Goal: Complete application form: Complete application form

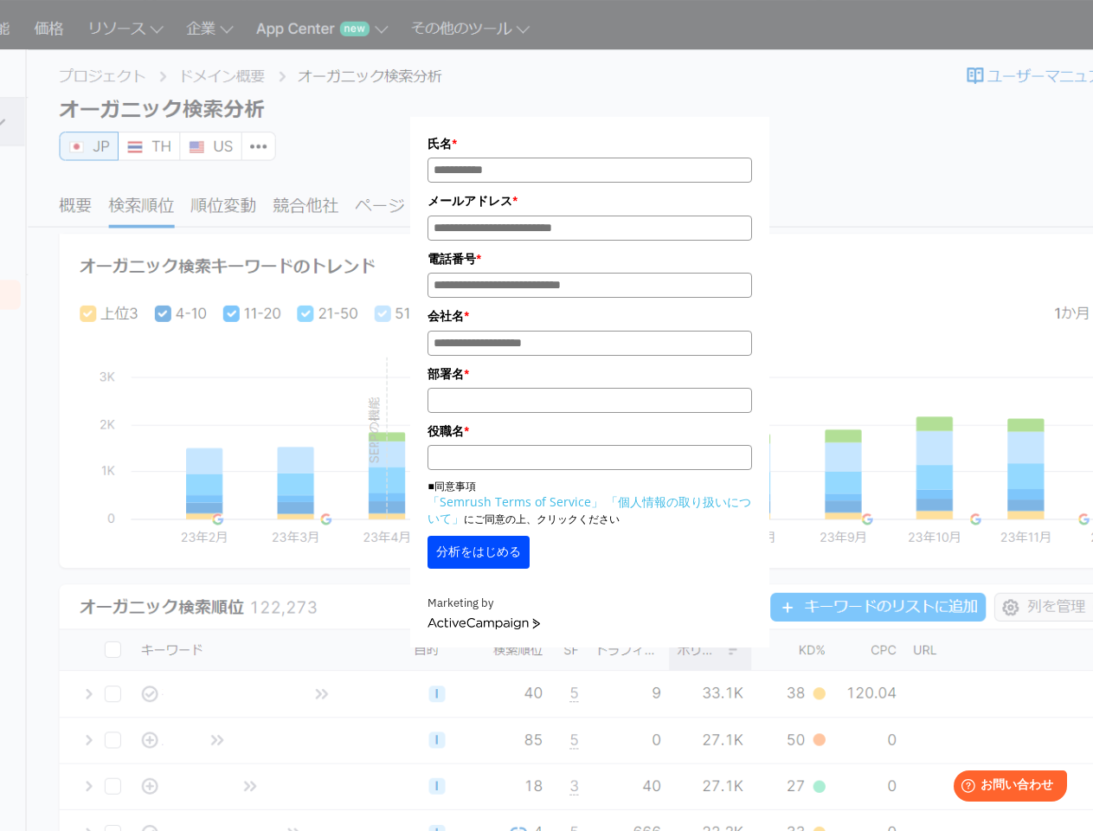
click at [589, 144] on label "氏名 *" at bounding box center [589, 143] width 324 height 19
click at [589, 157] on input "氏名*" at bounding box center [589, 169] width 324 height 25
click at [589, 170] on input "氏名*" at bounding box center [589, 169] width 324 height 25
click at [589, 202] on label "メールアドレス *" at bounding box center [589, 200] width 324 height 19
click at [589, 215] on input "メールアドレス*" at bounding box center [589, 227] width 324 height 25
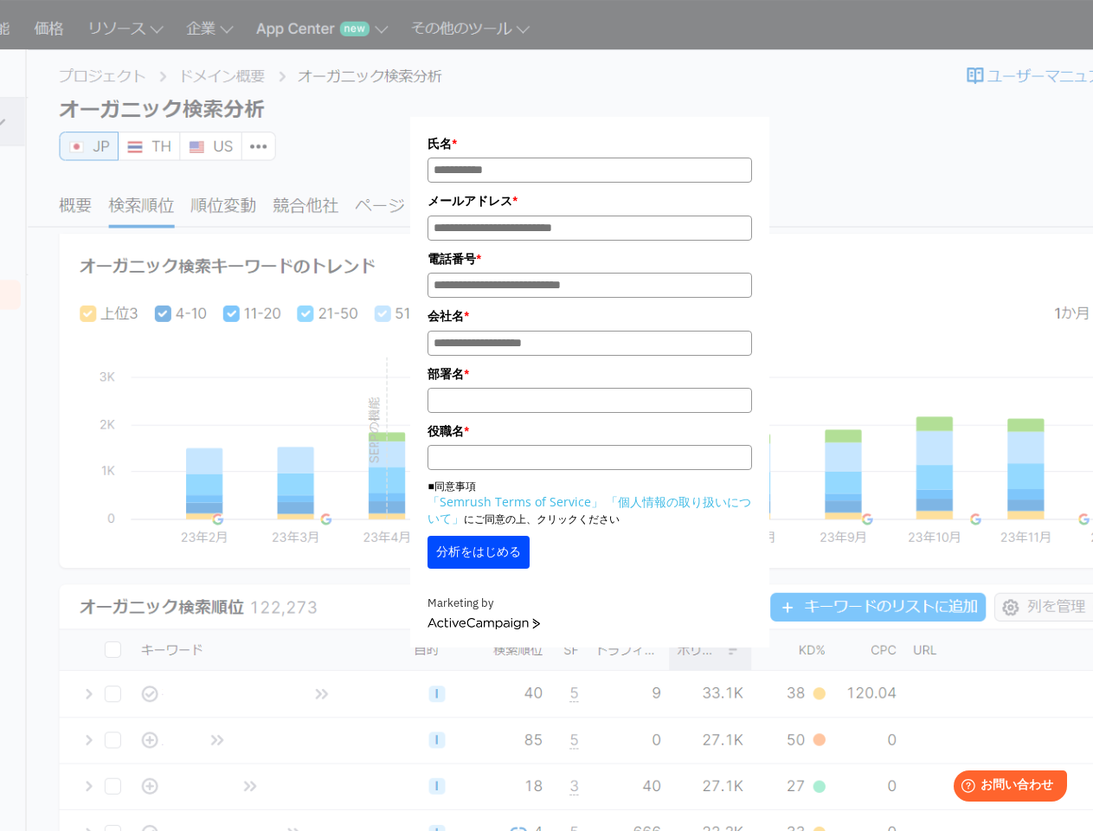
click at [589, 229] on input "メールアドレス*" at bounding box center [589, 227] width 324 height 25
click at [589, 260] on label "電話番号 *" at bounding box center [589, 258] width 324 height 19
click at [589, 273] on input "電話番号*" at bounding box center [589, 285] width 324 height 25
click at [589, 287] on input "電話番号*" at bounding box center [589, 285] width 324 height 25
click at [589, 318] on label "会社名 *" at bounding box center [589, 315] width 324 height 19
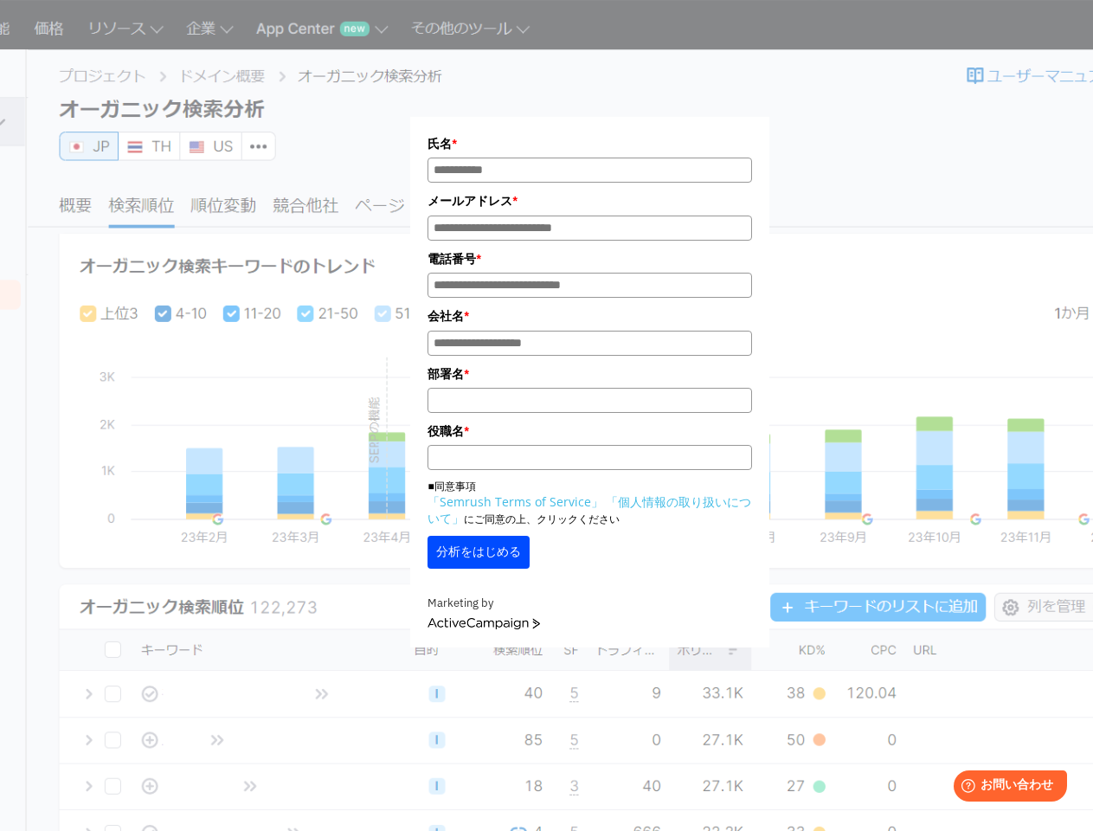
click at [589, 331] on input "会社名 *" at bounding box center [589, 343] width 324 height 25
click at [589, 346] on input "会社名 *" at bounding box center [589, 343] width 324 height 25
click at [589, 377] on label "部署名 *" at bounding box center [589, 373] width 324 height 19
click at [589, 388] on input "部署名 *" at bounding box center [589, 400] width 324 height 25
click at [589, 404] on input "部署名 *" at bounding box center [589, 400] width 324 height 25
